Goal: Task Accomplishment & Management: Manage account settings

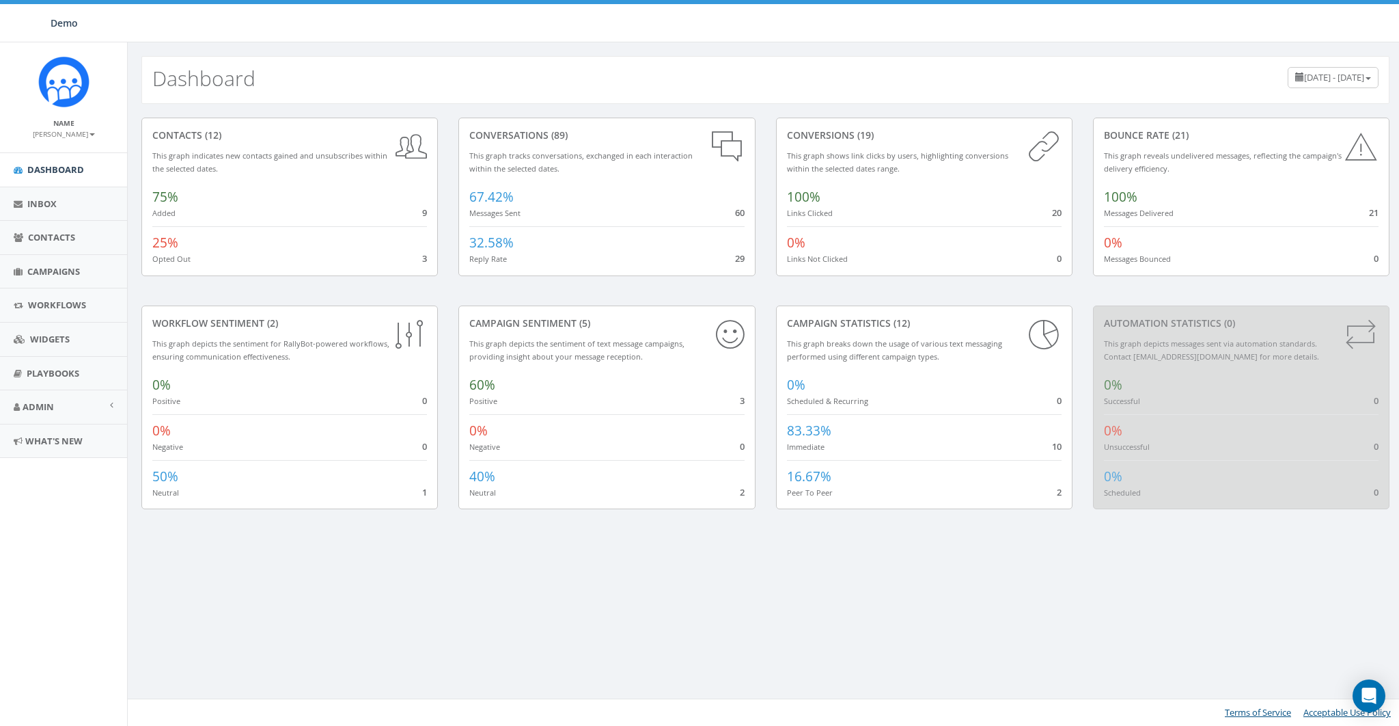
click at [846, 565] on div "Dashboard May 28, 2025 - August 26, 2025 contacts (12) This graph indicates new…" at bounding box center [765, 383] width 1276 height 683
click at [764, 533] on div "contacts (12) This graph indicates new contacts gained and unsubscribes within …" at bounding box center [766, 322] width 1276 height 436
click at [40, 238] on span "Contacts" at bounding box center [51, 237] width 47 height 12
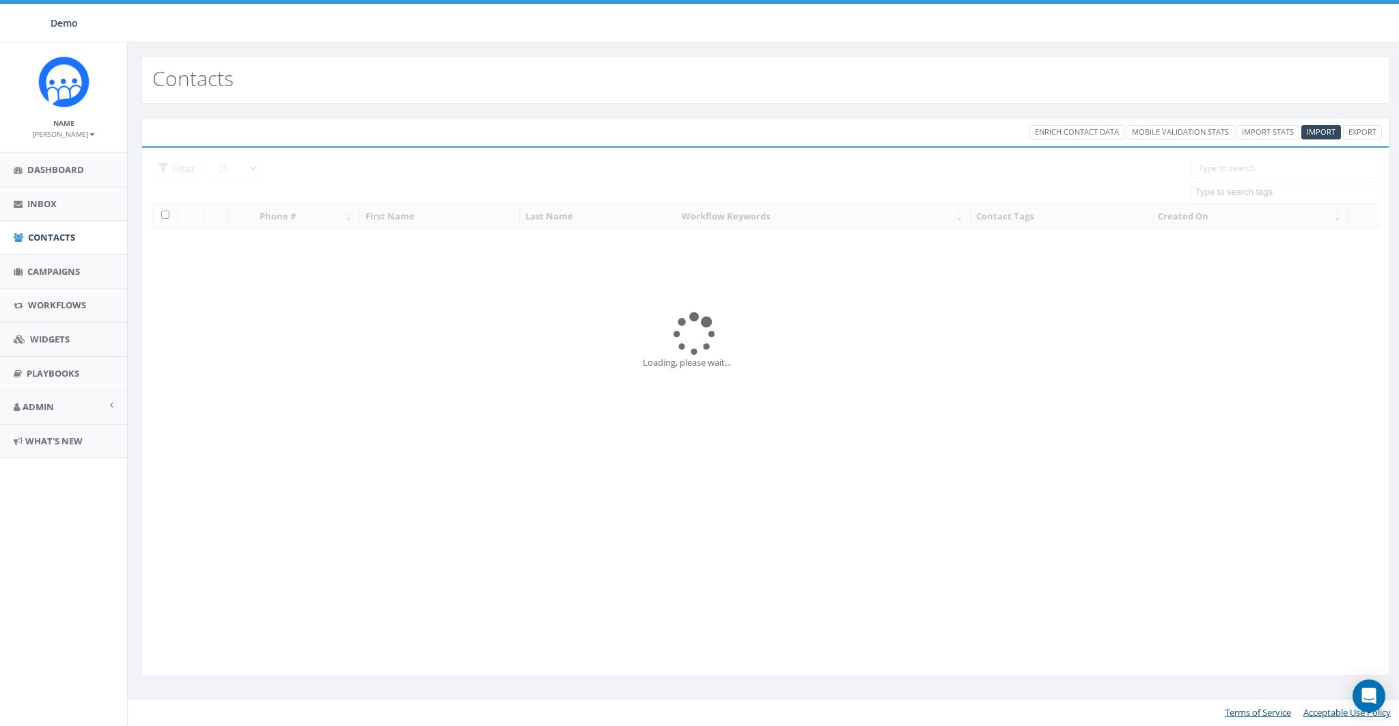
select select
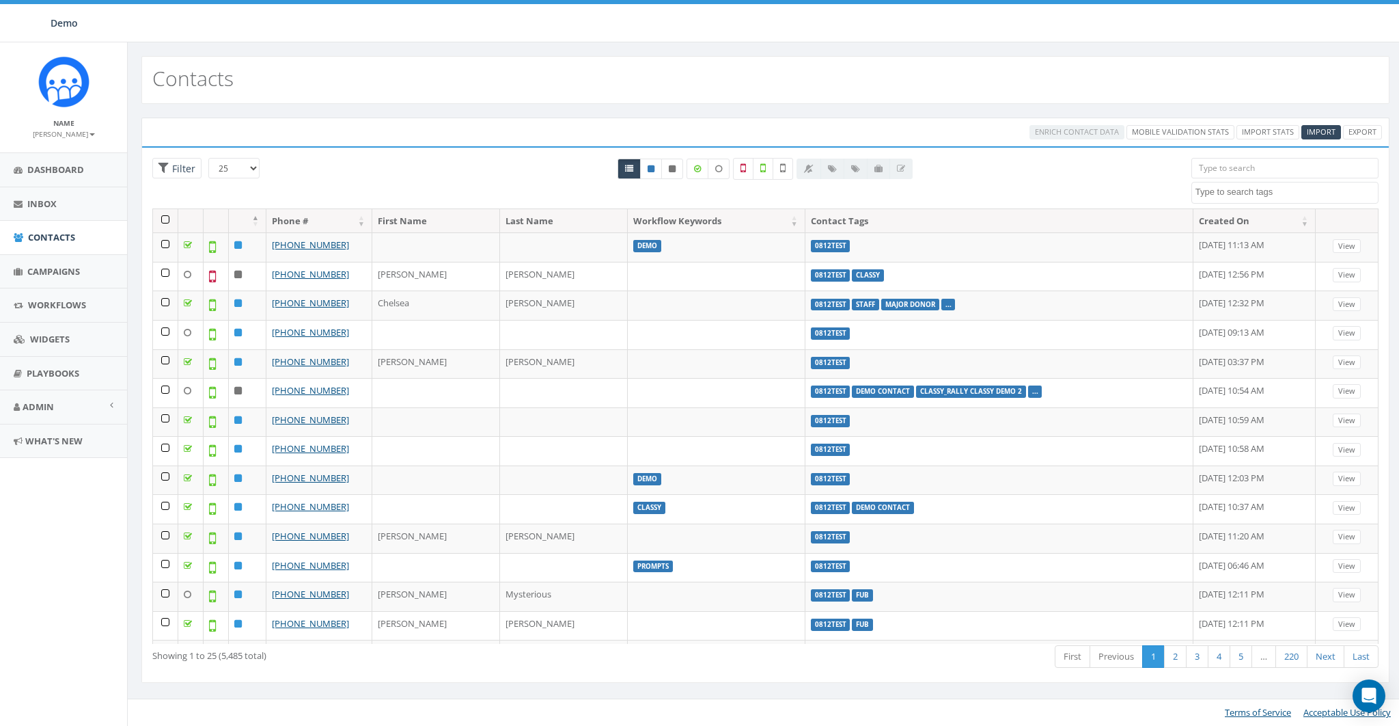
click at [288, 52] on div "Contacts" at bounding box center [766, 72] width 1276 height 61
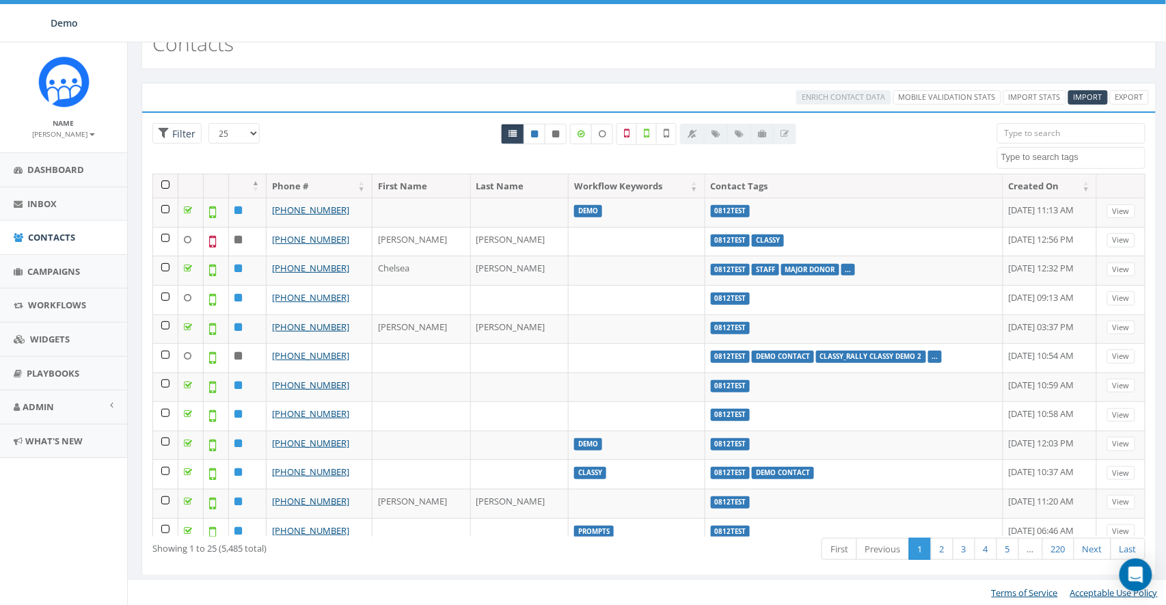
scroll to position [36, 0]
click at [67, 131] on small "[PERSON_NAME]" at bounding box center [64, 134] width 62 height 10
click at [64, 165] on link "Sign Out" at bounding box center [68, 171] width 108 height 17
